Goal: Find specific page/section: Find specific page/section

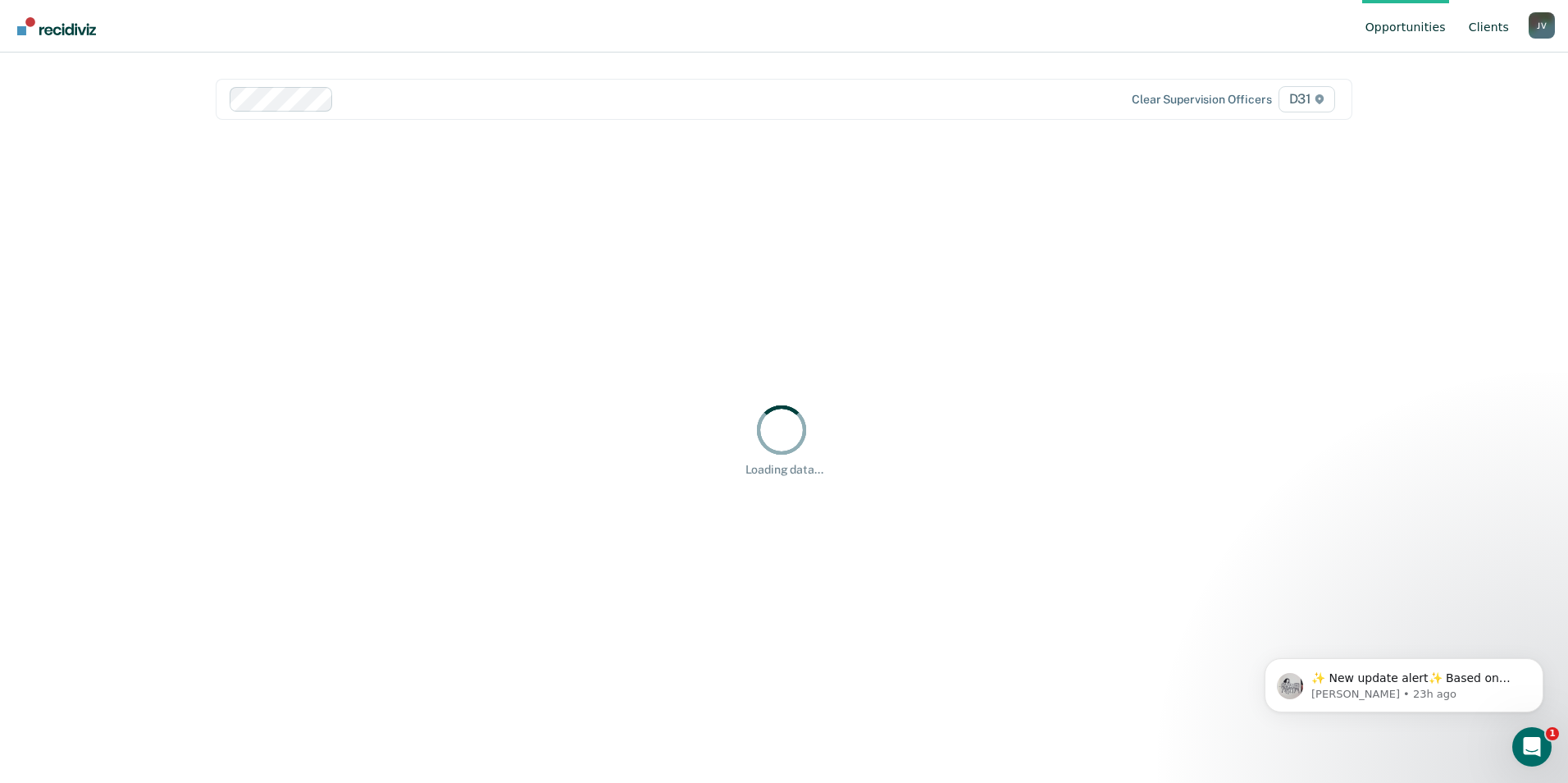
click at [1481, 32] on link "Client s" at bounding box center [1488, 26] width 47 height 52
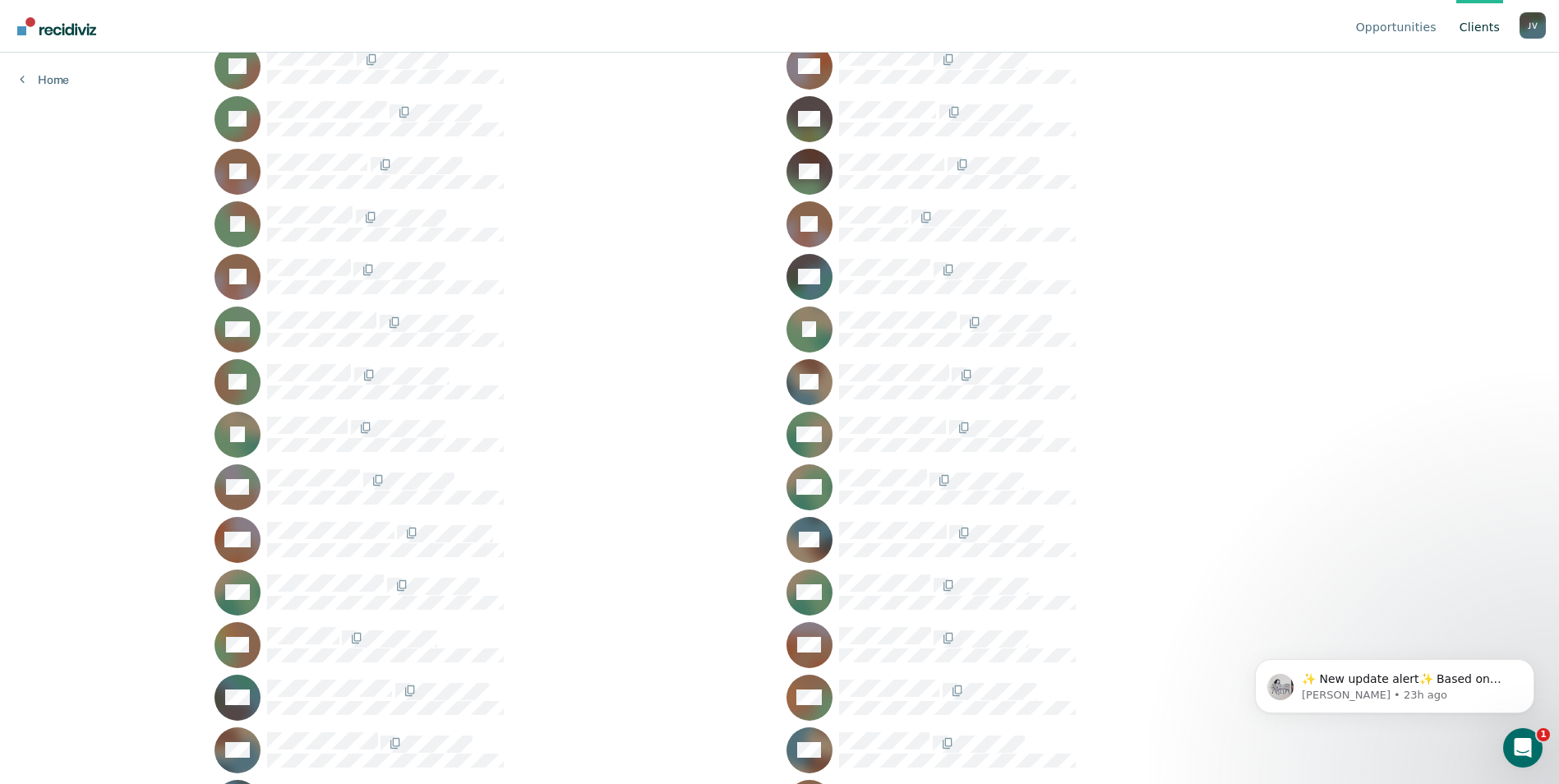
scroll to position [1725, 0]
